Goal: Transaction & Acquisition: Purchase product/service

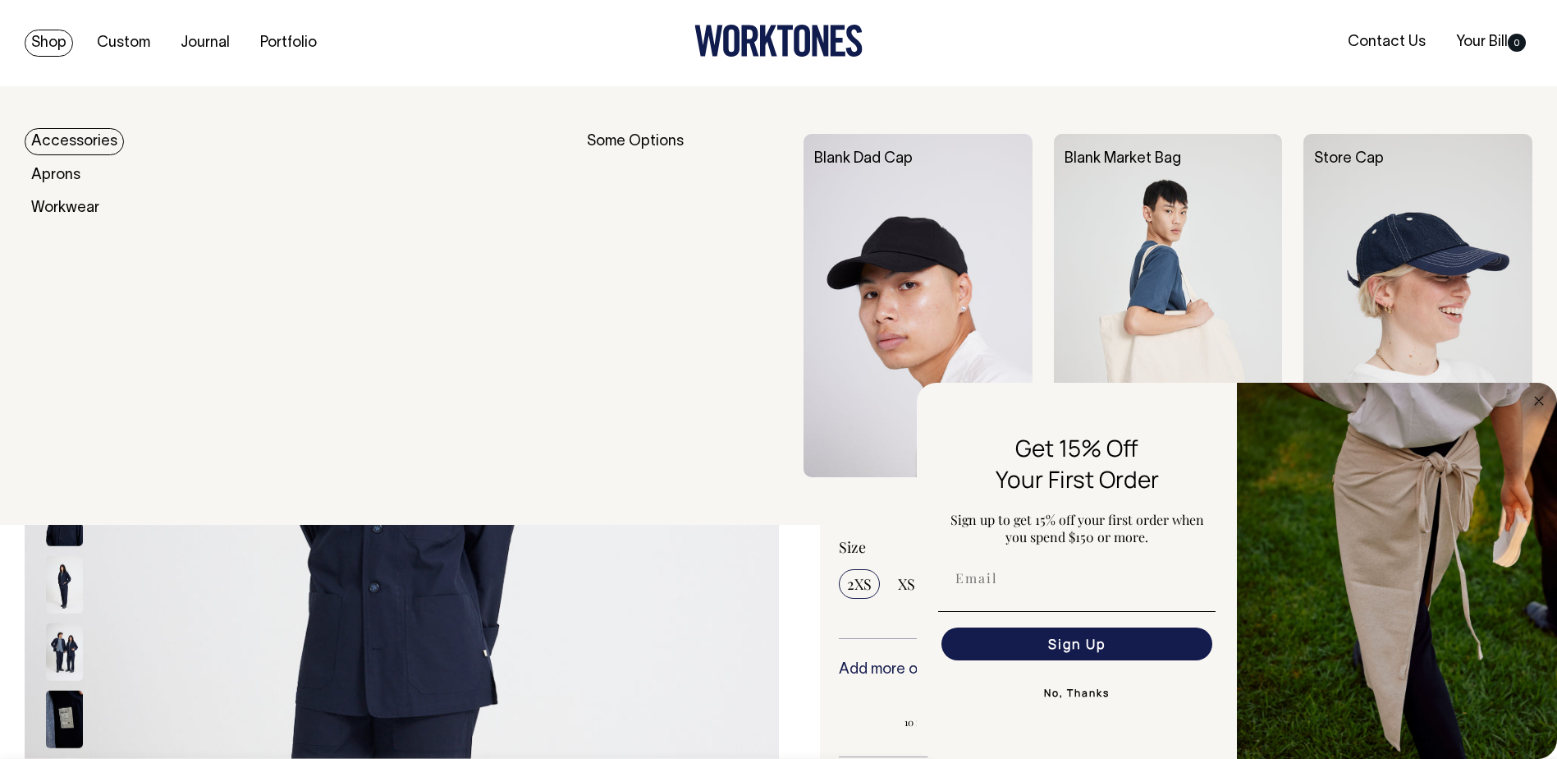
click at [55, 44] on link "Shop" at bounding box center [49, 43] width 48 height 27
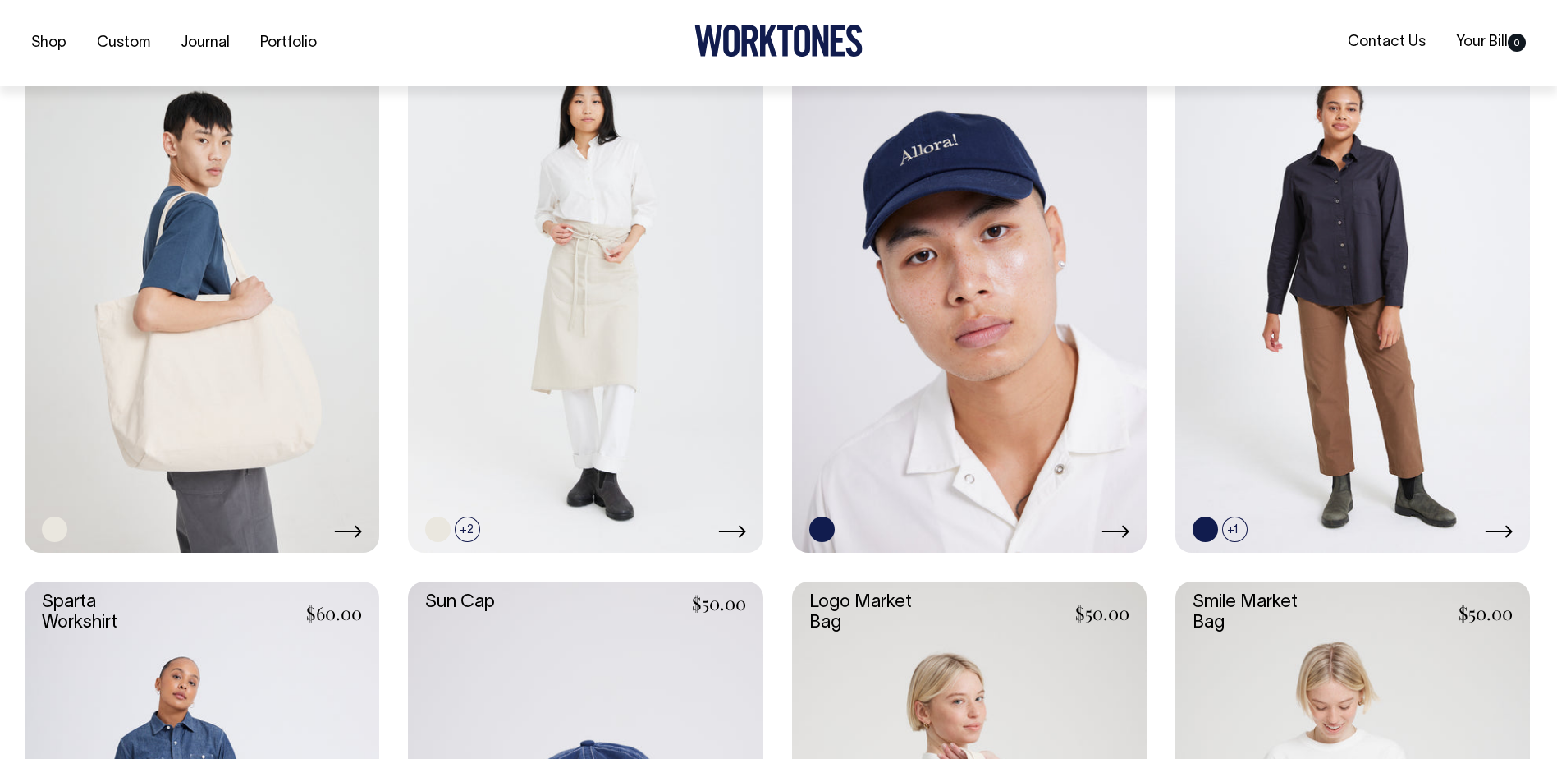
scroll to position [2709, 0]
